Goal: Find specific page/section: Find specific page/section

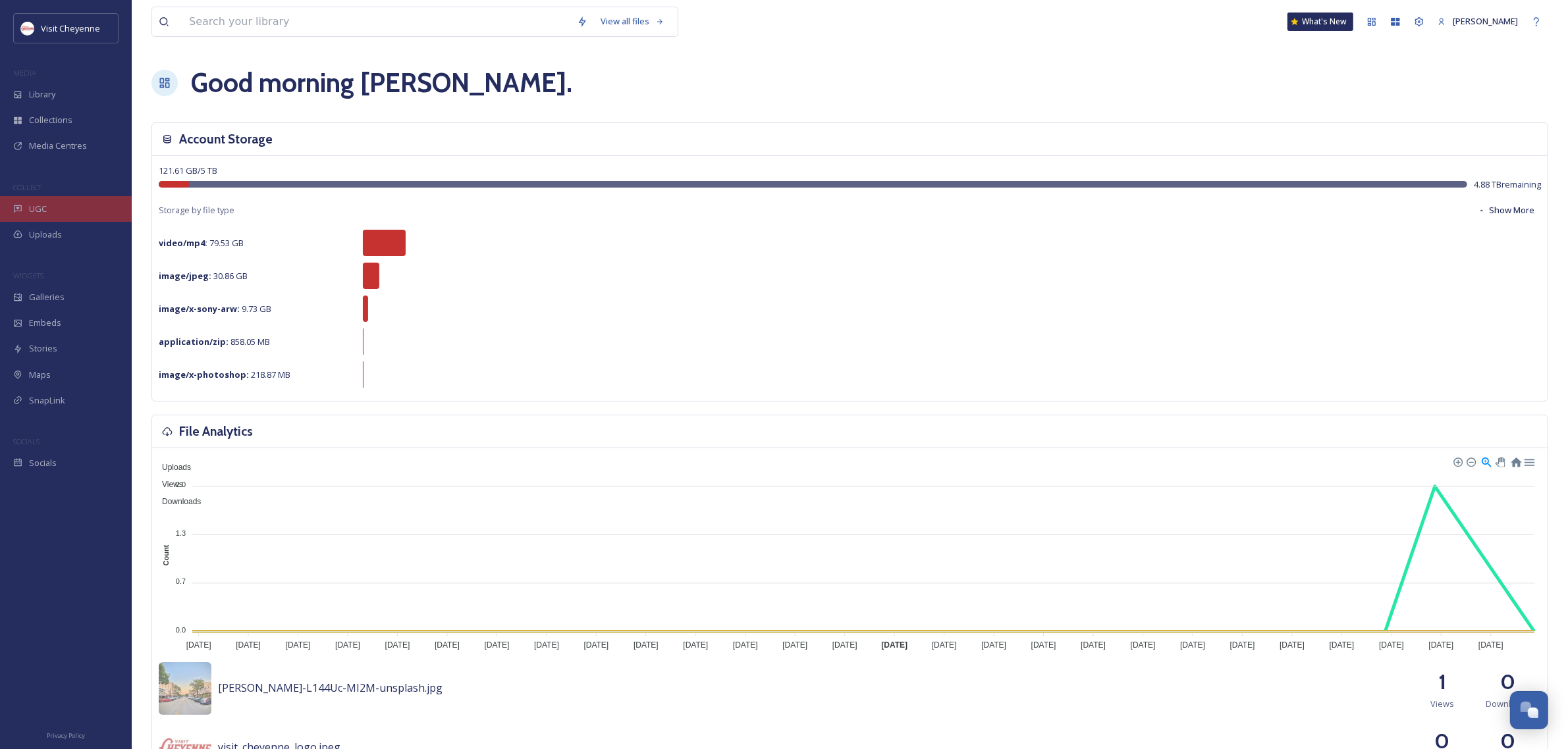
click at [63, 204] on div "UGC" at bounding box center [66, 209] width 131 height 26
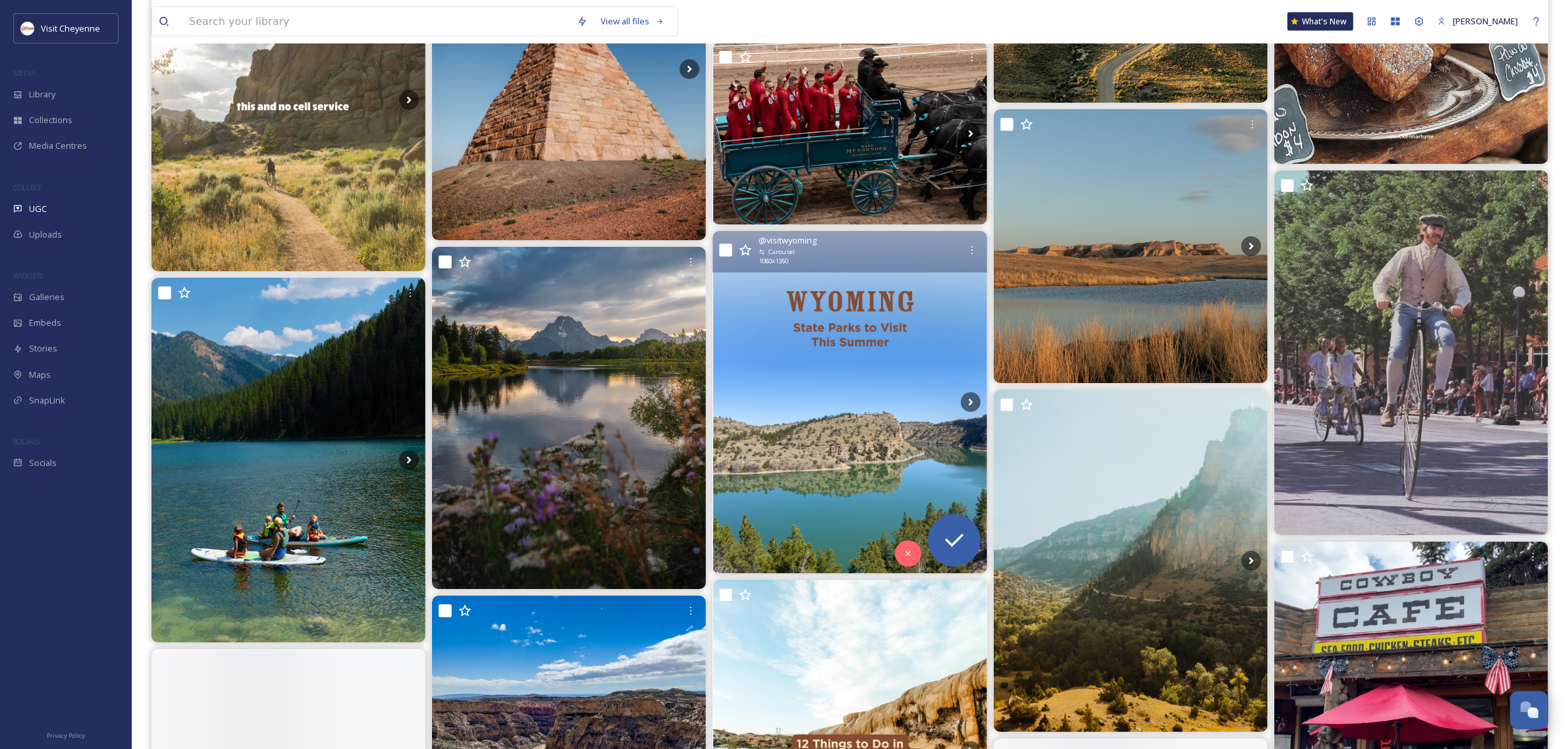
scroll to position [3043, 0]
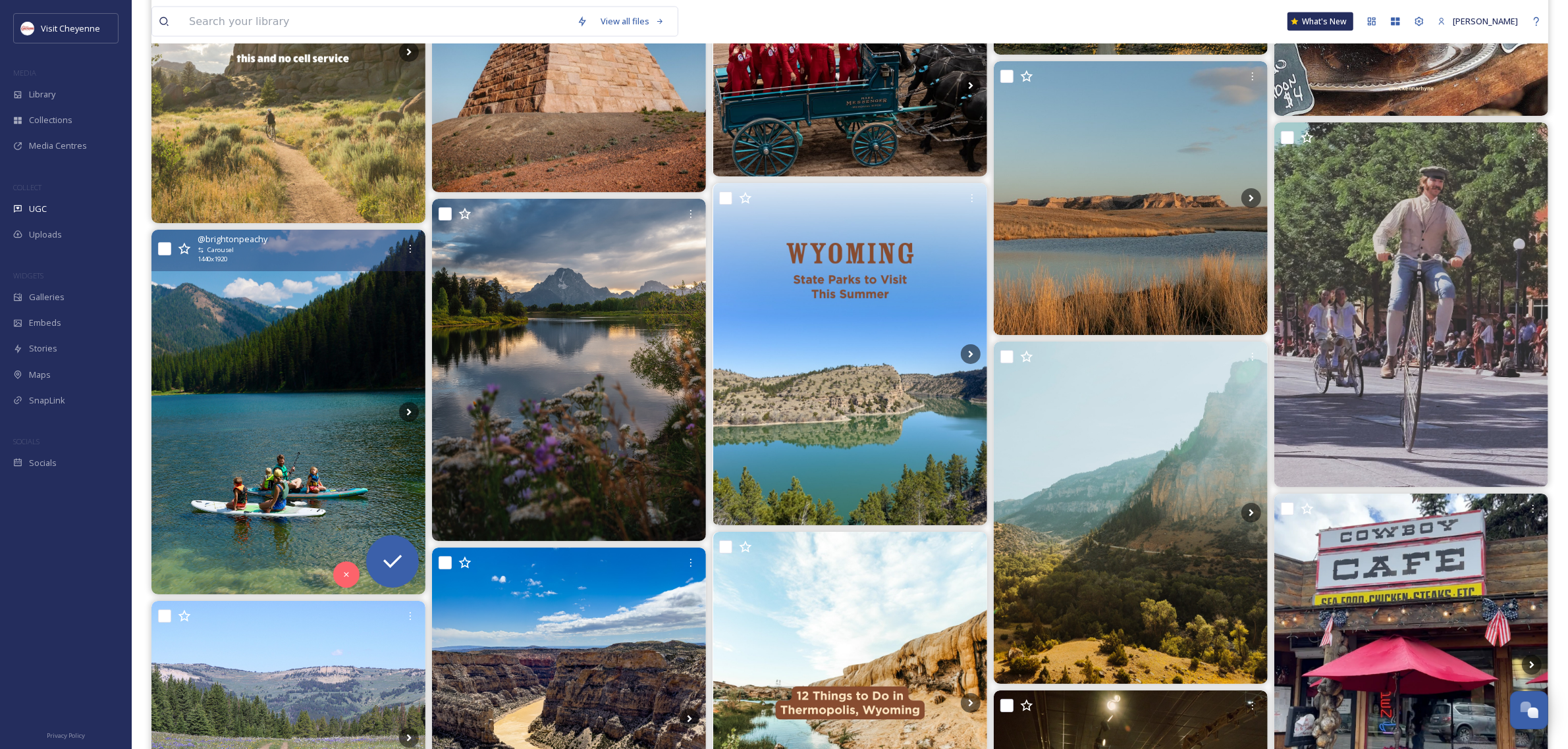
click at [208, 419] on img at bounding box center [288, 412] width 274 height 365
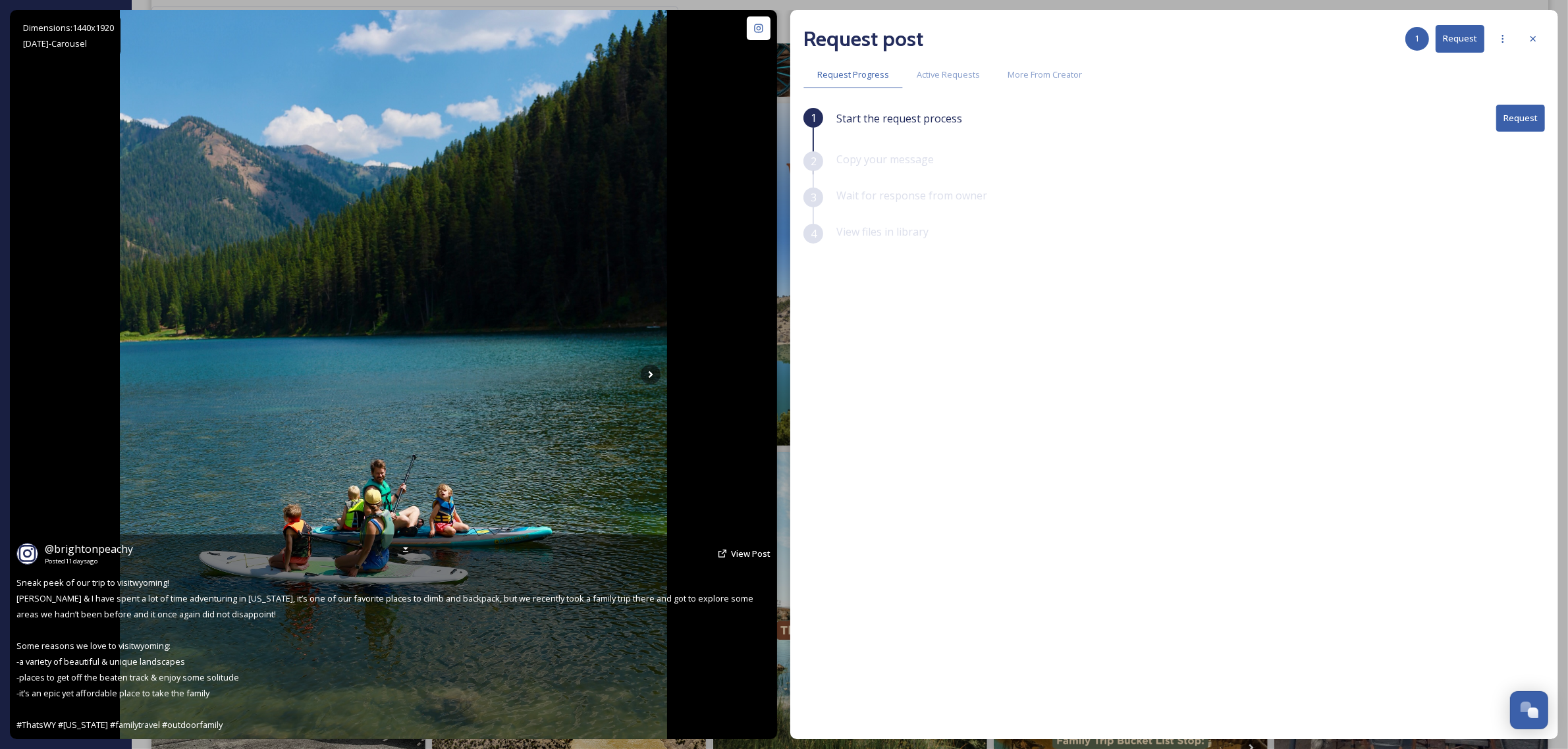
scroll to position [3209, 0]
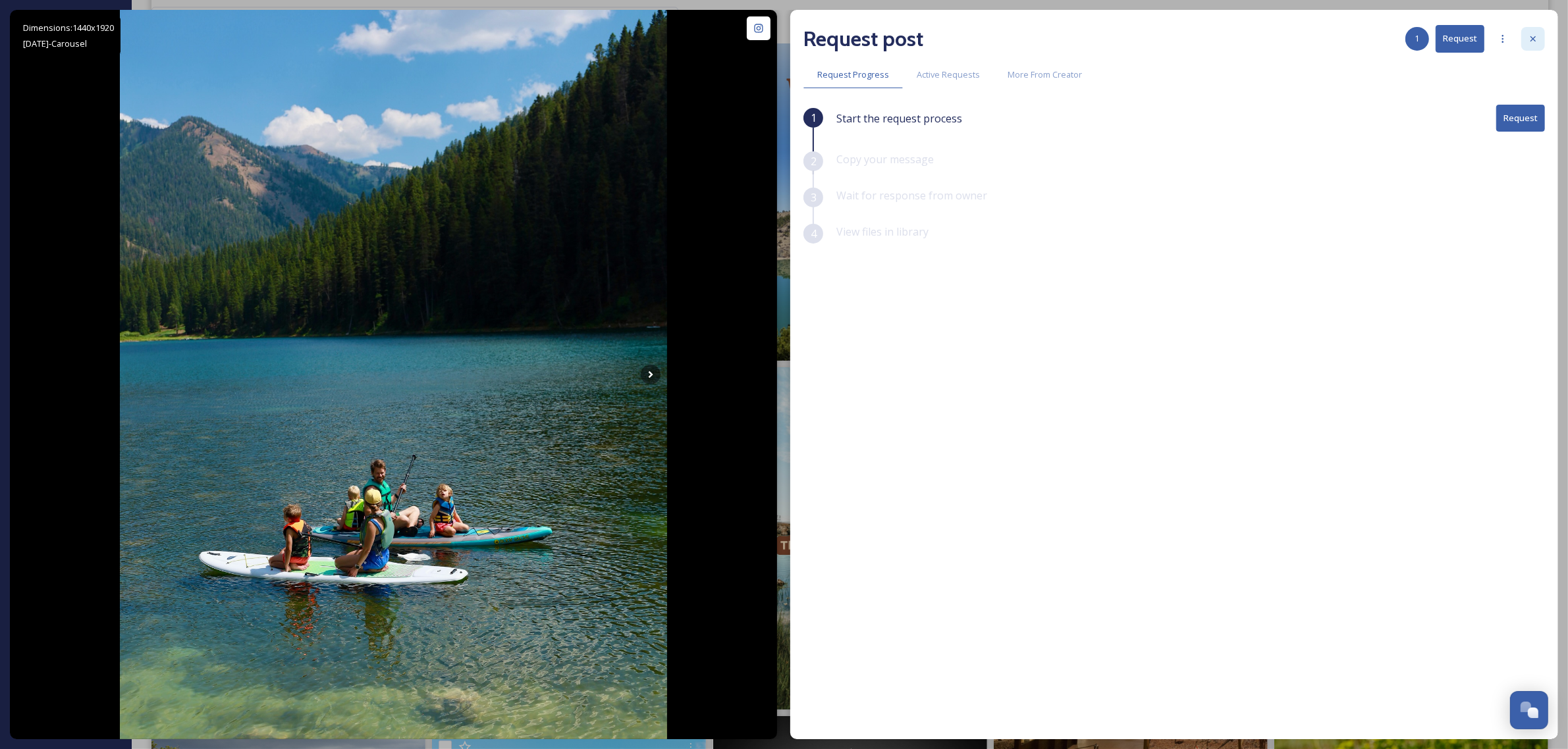
click at [1537, 44] on icon at bounding box center [1533, 39] width 11 height 11
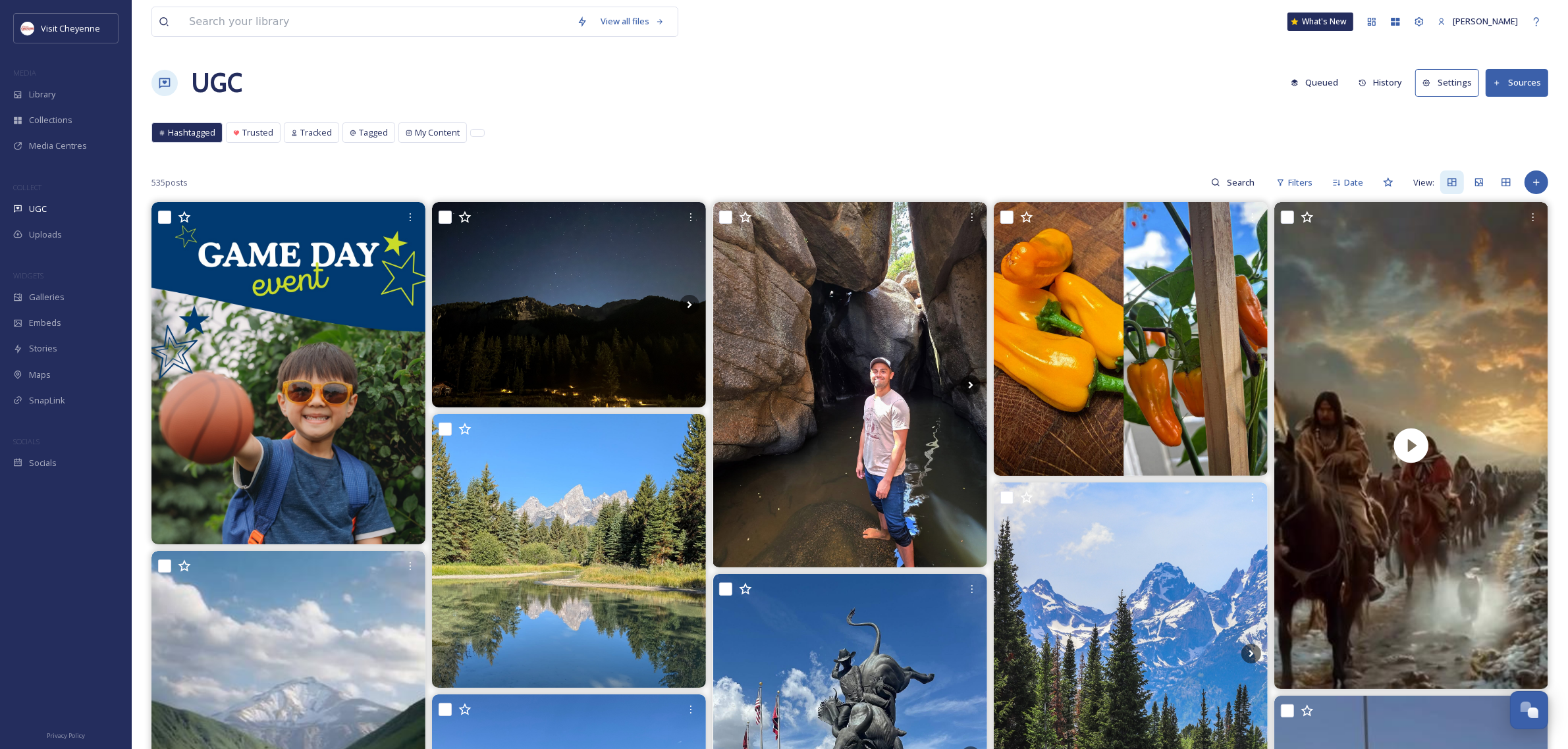
drag, startPoint x: 1094, startPoint y: 38, endPoint x: 1075, endPoint y: 73, distance: 39.8
click at [1075, 73] on div "UGC Queued History Settings Sources" at bounding box center [850, 82] width 1396 height 39
